Goal: Information Seeking & Learning: Learn about a topic

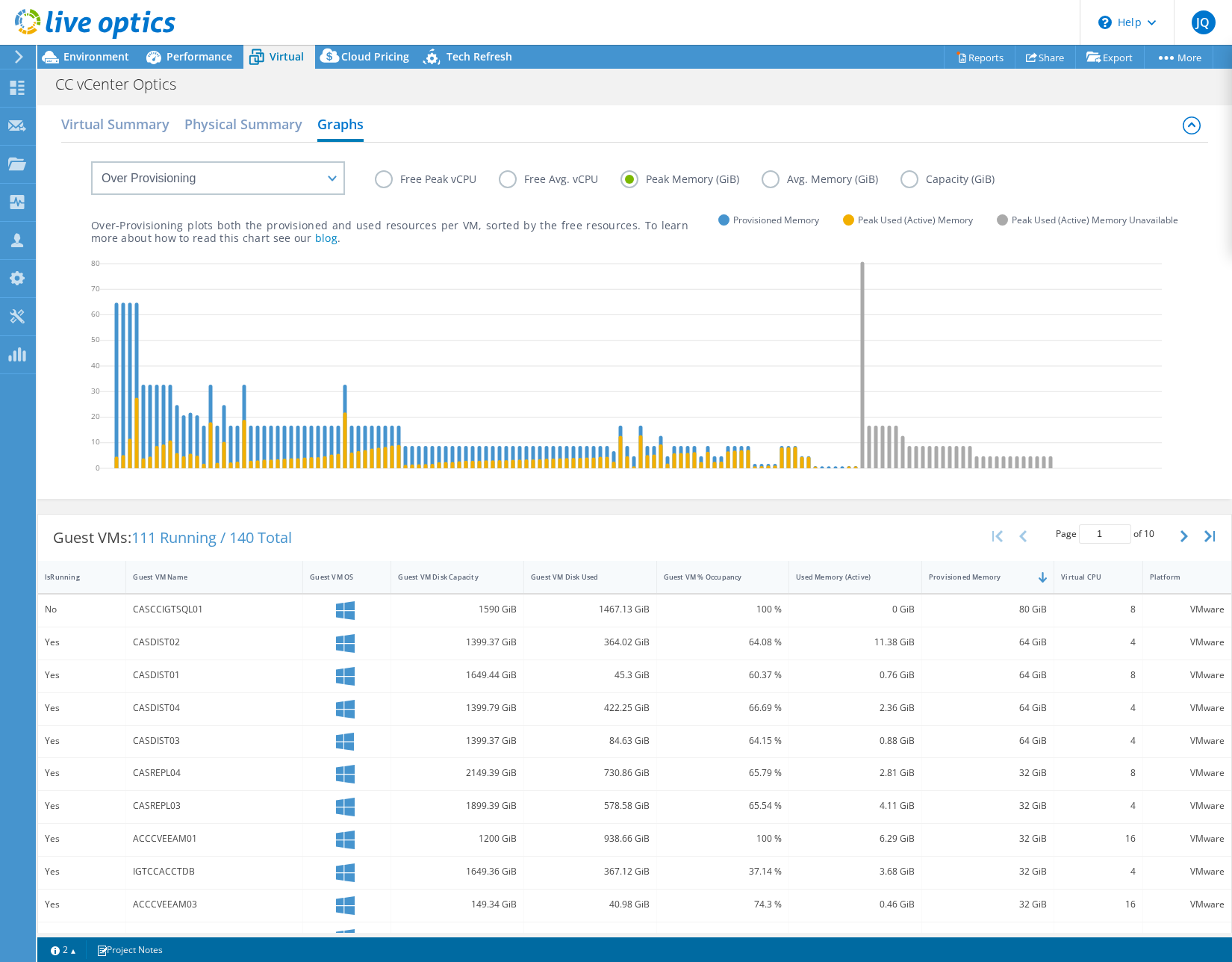
select select "Over Provisioning"
select select "USD"
click at [194, 127] on h2 "Physical Summary" at bounding box center [244, 126] width 118 height 33
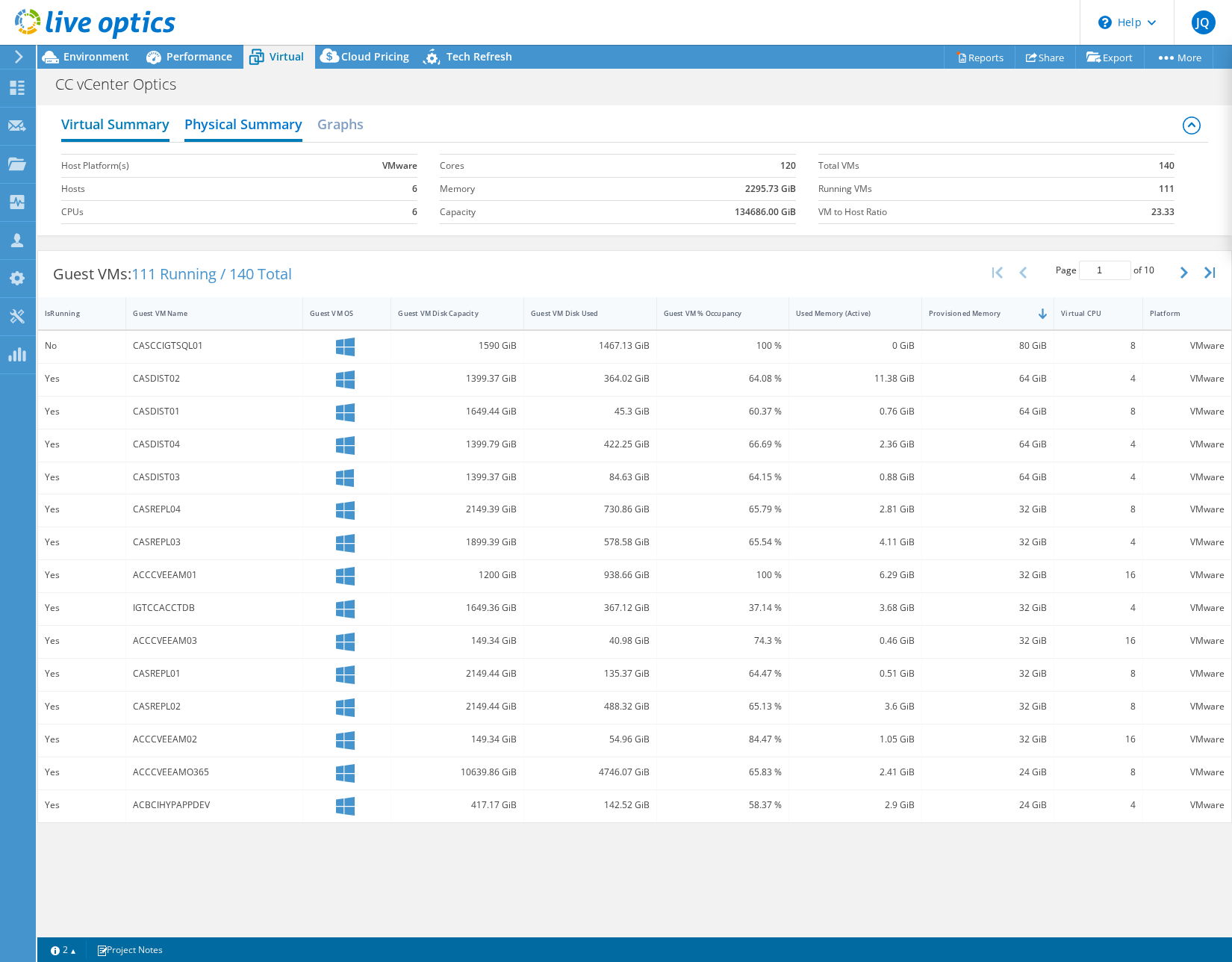
click at [120, 122] on h2 "Virtual Summary" at bounding box center [114, 126] width 108 height 33
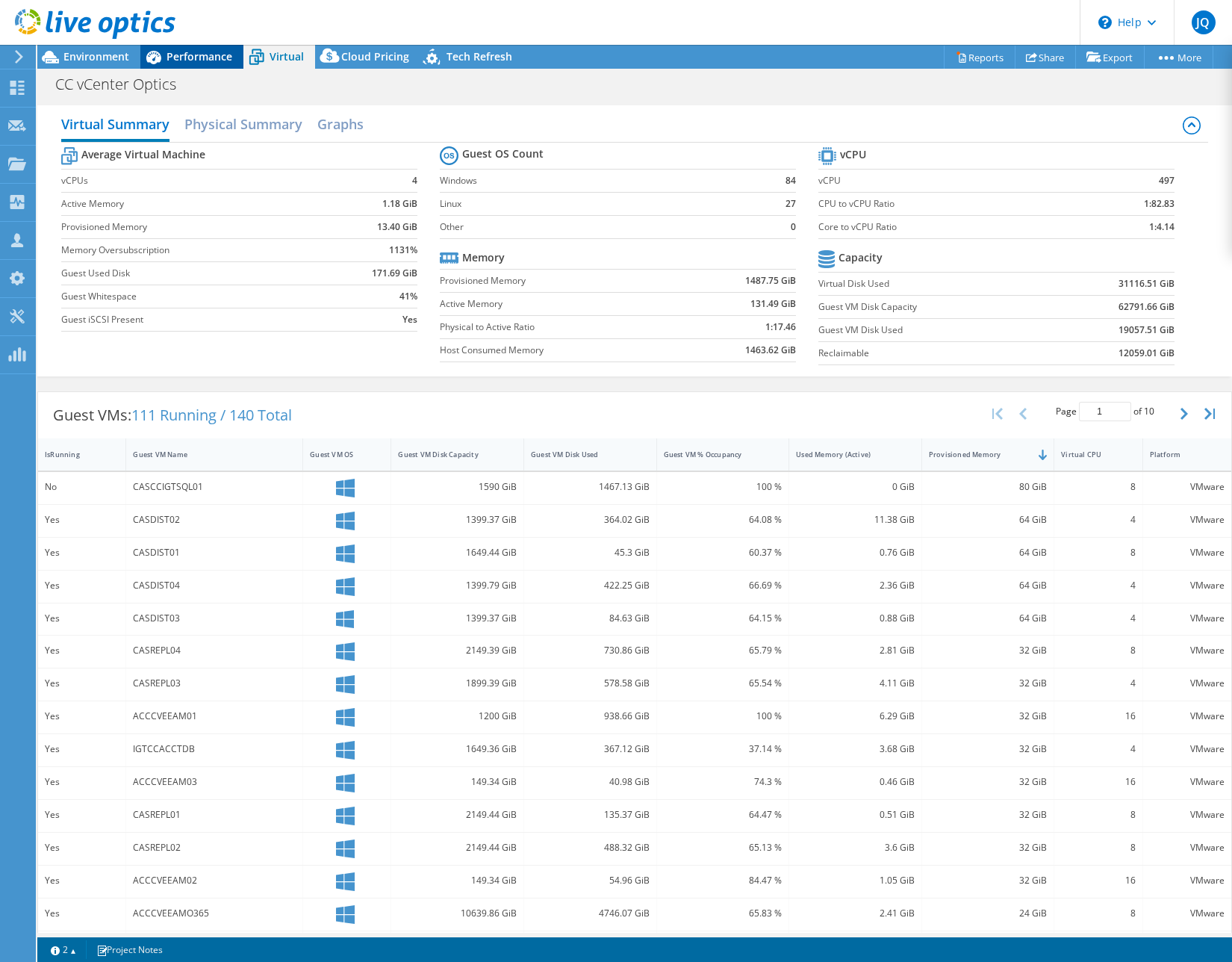
click at [182, 63] on span "Performance" at bounding box center [198, 55] width 66 height 14
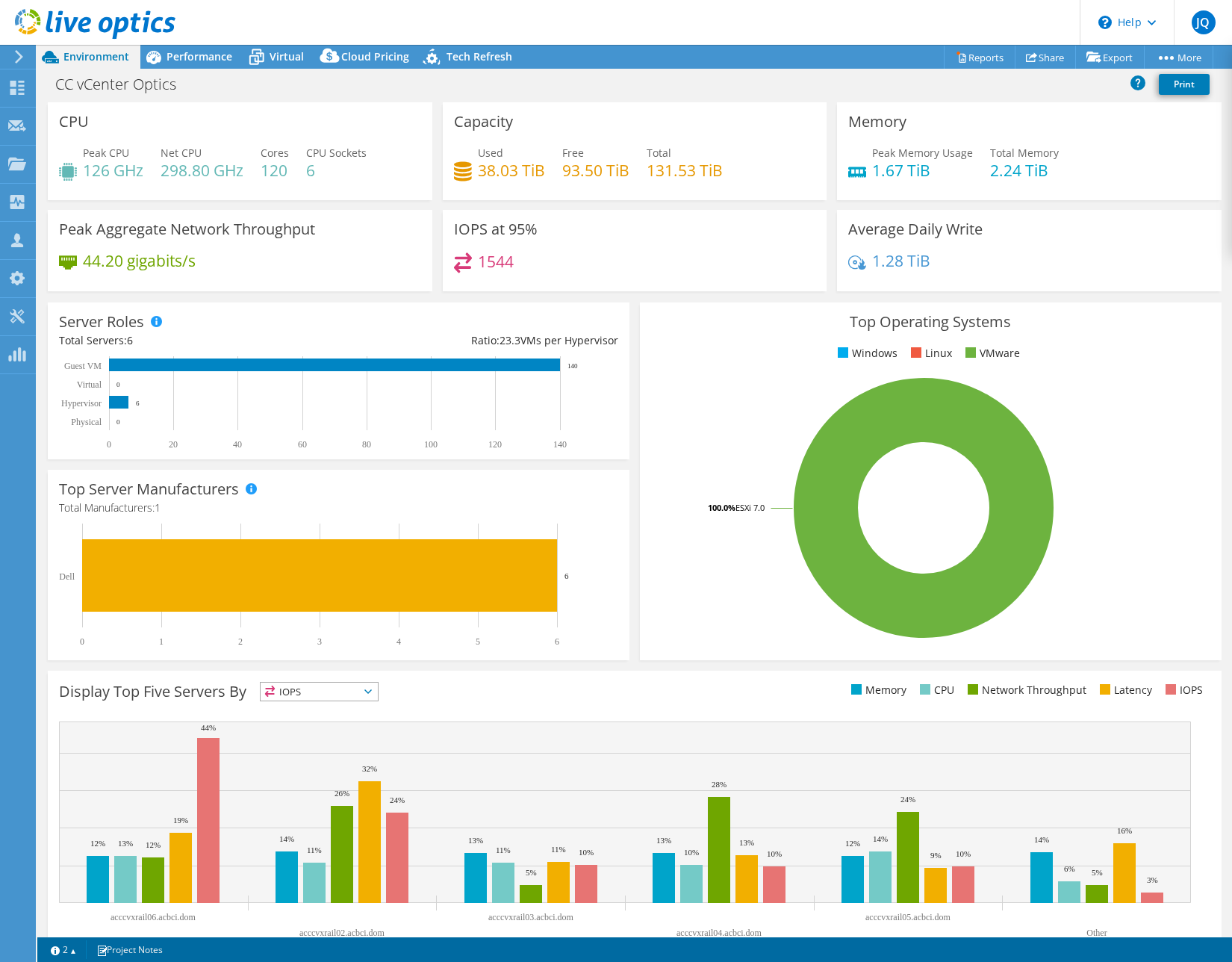
select select "USD"
drag, startPoint x: 870, startPoint y: 170, endPoint x: 917, endPoint y: 170, distance: 47.0
click at [916, 170] on h4 "1.67 TiB" at bounding box center [922, 171] width 101 height 17
click at [903, 30] on header "JQ Partner Team Member Jeremy Quick jeremy@sidepath.com Sidepath My Profile Log…" at bounding box center [616, 22] width 1232 height 45
click at [909, 102] on div "Memory Peak Memory Usage 1.67 TiB Total Memory 2.24 TiB" at bounding box center [1029, 151] width 385 height 98
